Goal: Information Seeking & Learning: Check status

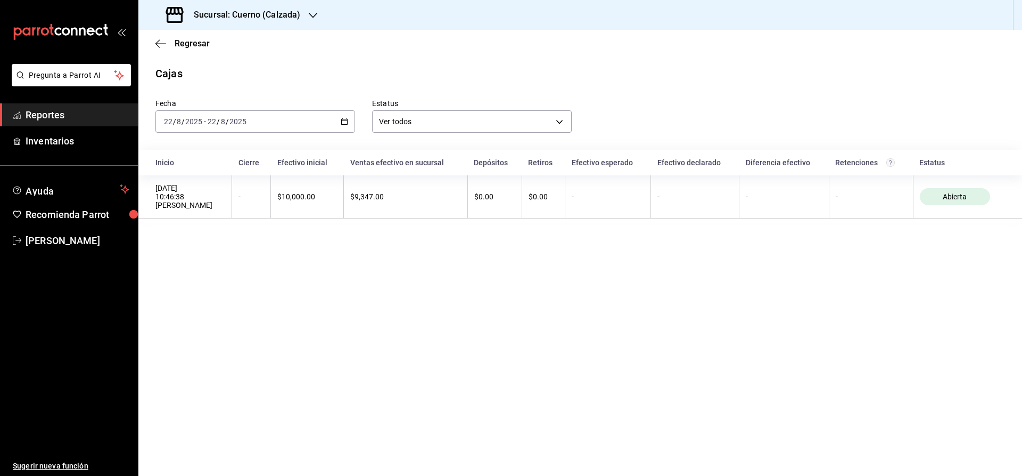
click at [73, 113] on span "Reportes" at bounding box center [78, 115] width 104 height 14
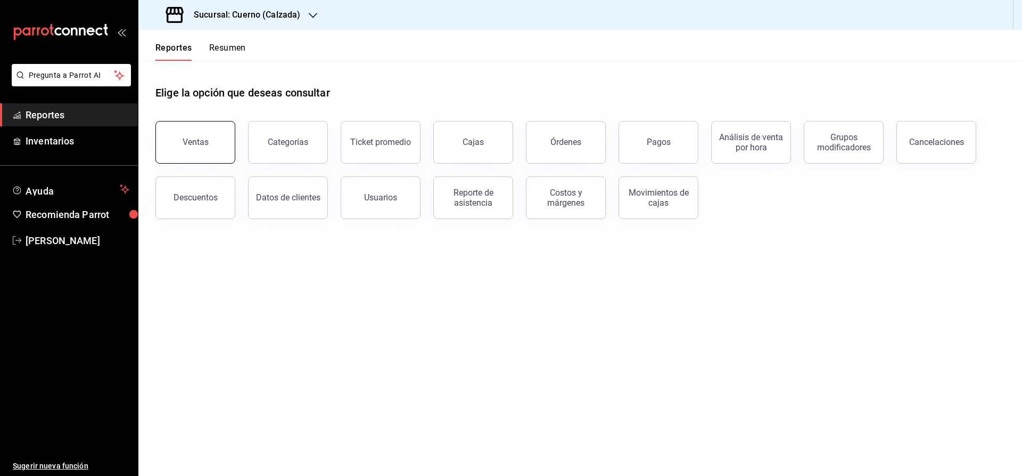
click at [209, 137] on button "Ventas" at bounding box center [196, 142] width 80 height 43
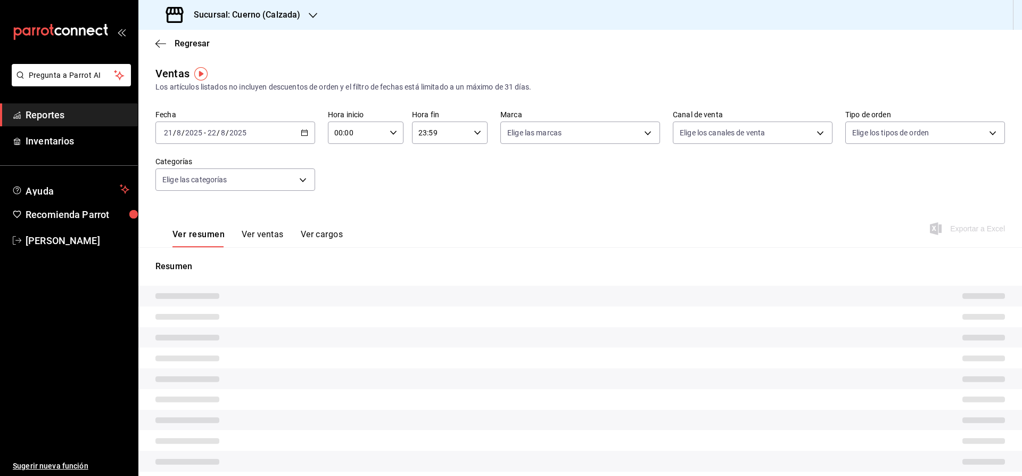
type input "02:00"
type input "PARROT,UBER_EATS,RAPPI,DIDI_FOOD,ONLINE"
click at [217, 16] on h3 "Sucursal: Cuerno (Calzada)" at bounding box center [242, 15] width 115 height 13
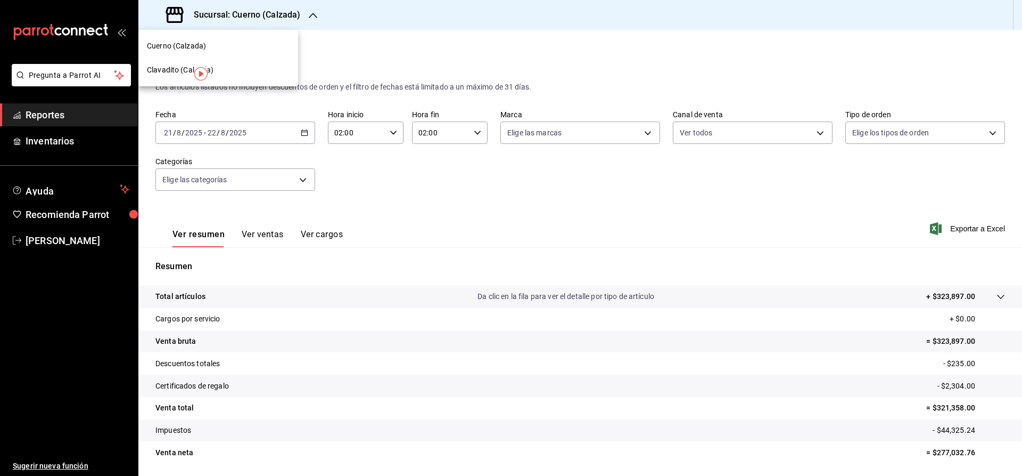
click at [152, 68] on span "Clavadito (Calzada)" at bounding box center [180, 69] width 67 height 11
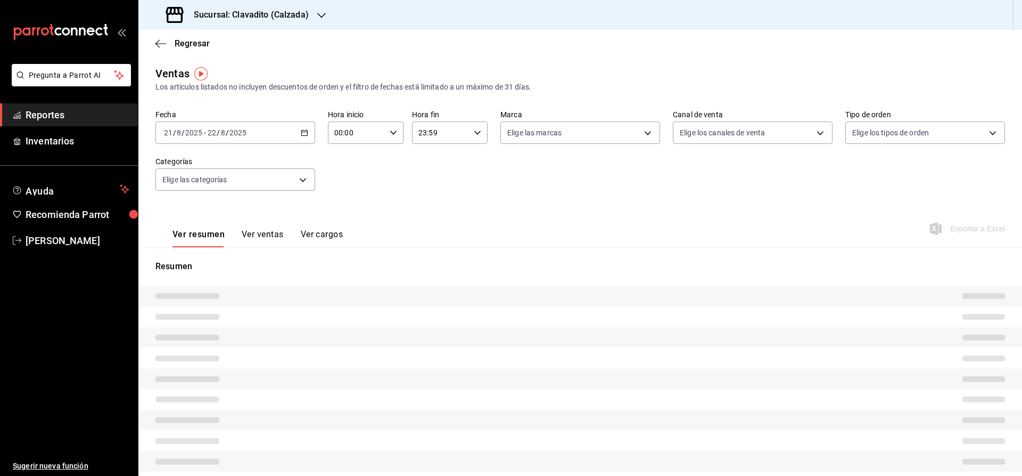
type input "02:00"
type input "PARROT,UBER_EATS,RAPPI,DIDI_FOOD,ONLINE"
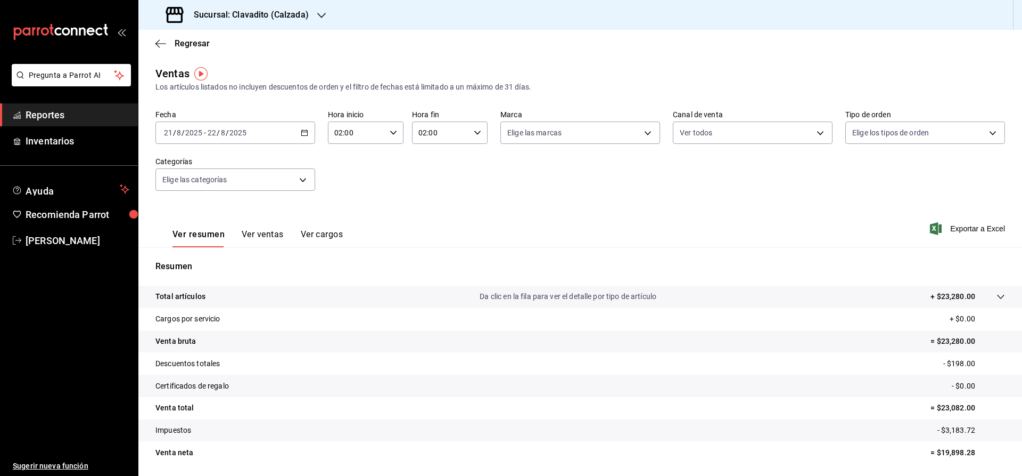
click at [299, 134] on div "[DATE] [DATE] - [DATE] [DATE]" at bounding box center [236, 132] width 160 height 22
click at [233, 258] on span "Rango de fechas" at bounding box center [206, 260] width 83 height 11
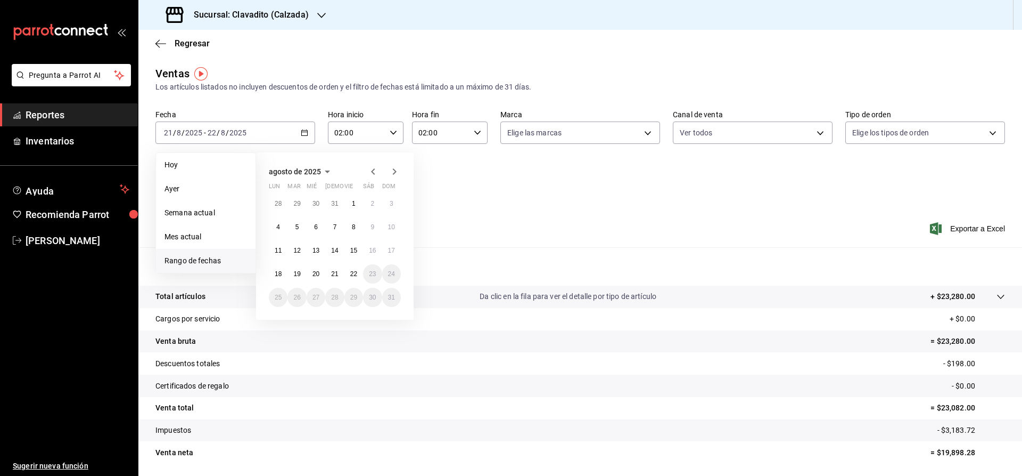
click at [108, 118] on span "Reportes" at bounding box center [78, 115] width 104 height 14
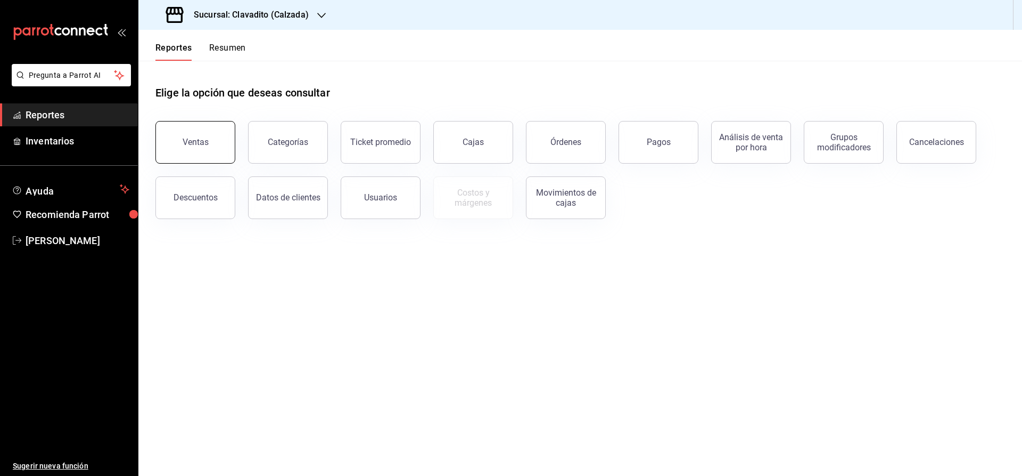
click at [215, 152] on button "Ventas" at bounding box center [196, 142] width 80 height 43
